Goal: Check status: Check status

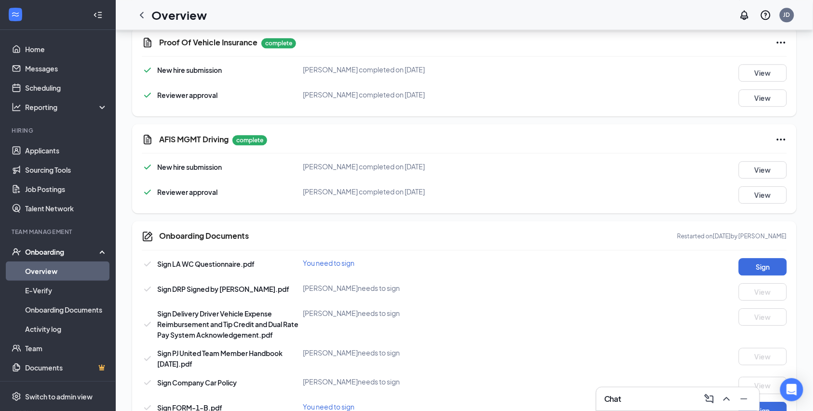
scroll to position [872, 0]
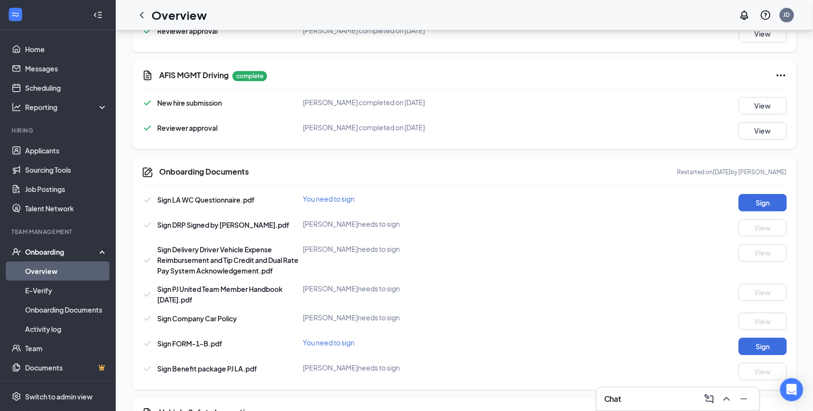
click at [49, 268] on link "Overview" at bounding box center [66, 270] width 82 height 19
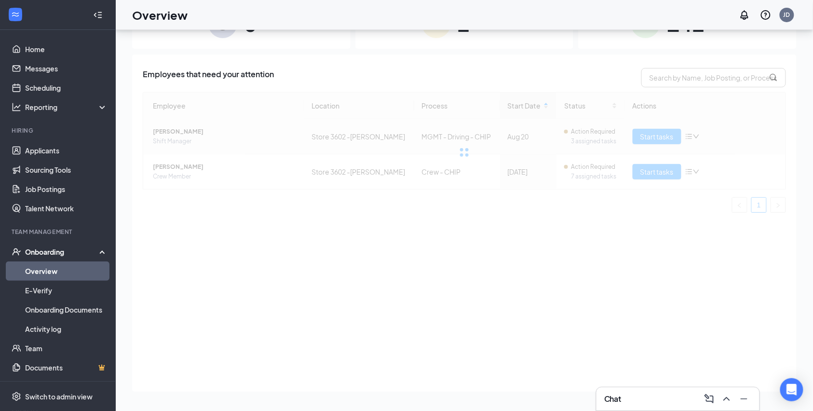
click at [184, 130] on div at bounding box center [464, 152] width 643 height 120
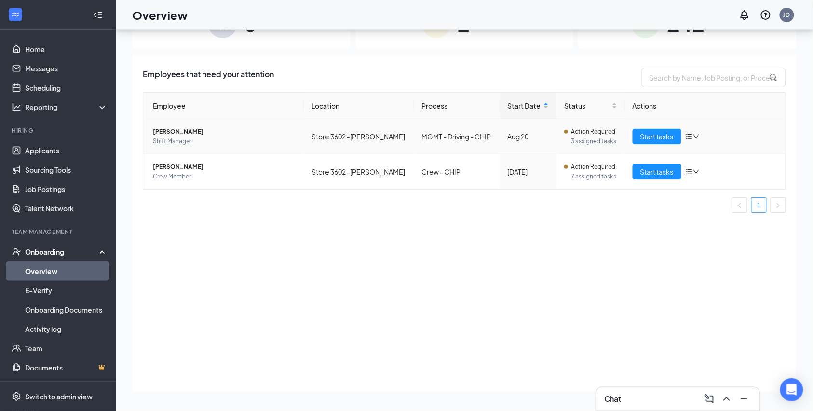
click at [184, 130] on span "[PERSON_NAME]" at bounding box center [224, 132] width 143 height 10
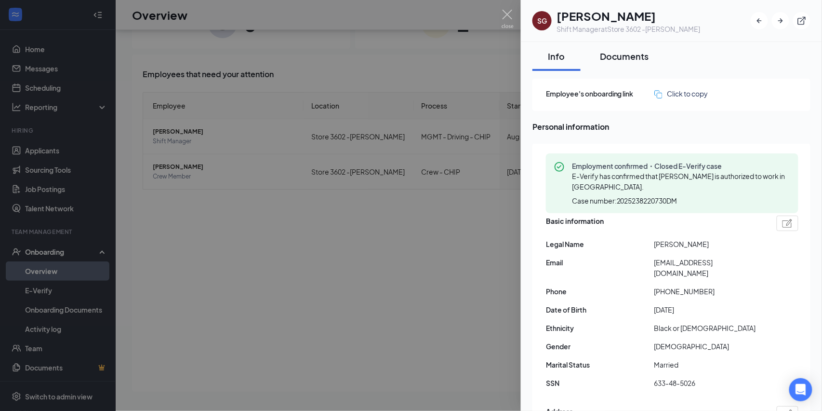
click at [630, 56] on div "Documents" at bounding box center [624, 56] width 49 height 12
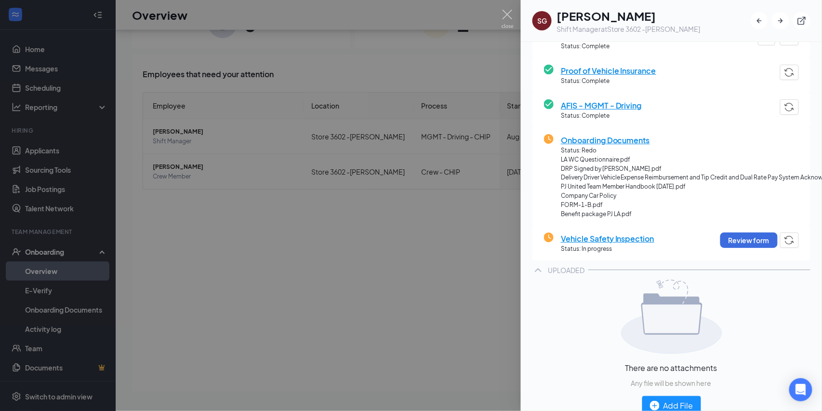
scroll to position [321, 0]
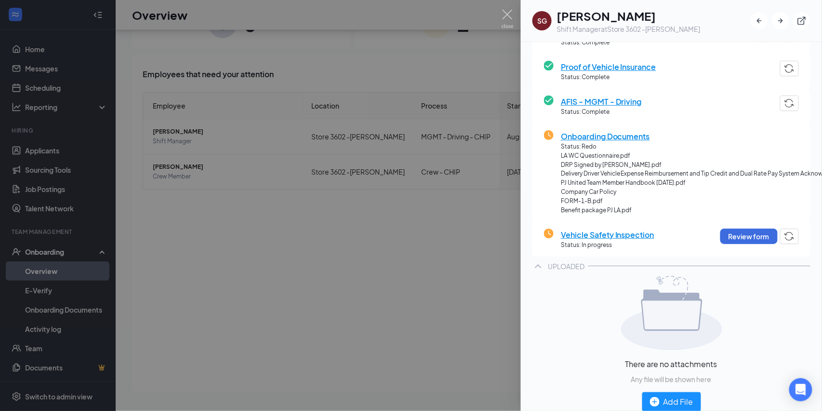
click at [608, 137] on span "Onboarding Documents" at bounding box center [713, 136] width 305 height 12
